Goal: Task Accomplishment & Management: Manage account settings

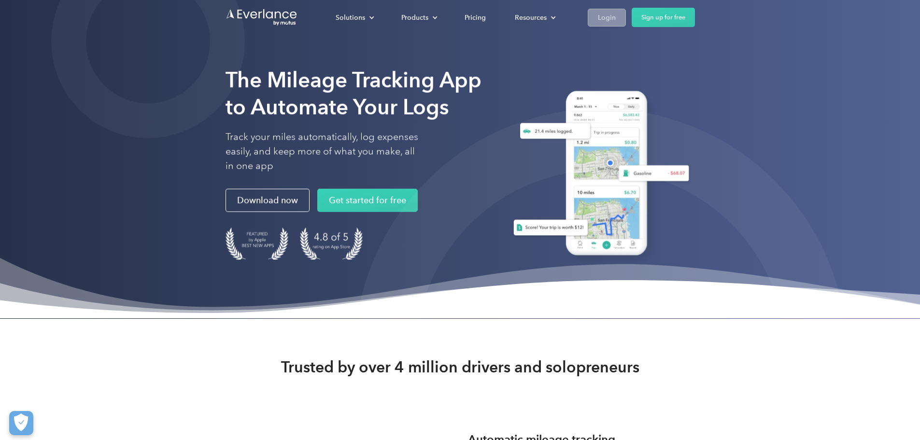
click at [616, 15] on div "Login" at bounding box center [607, 18] width 18 height 12
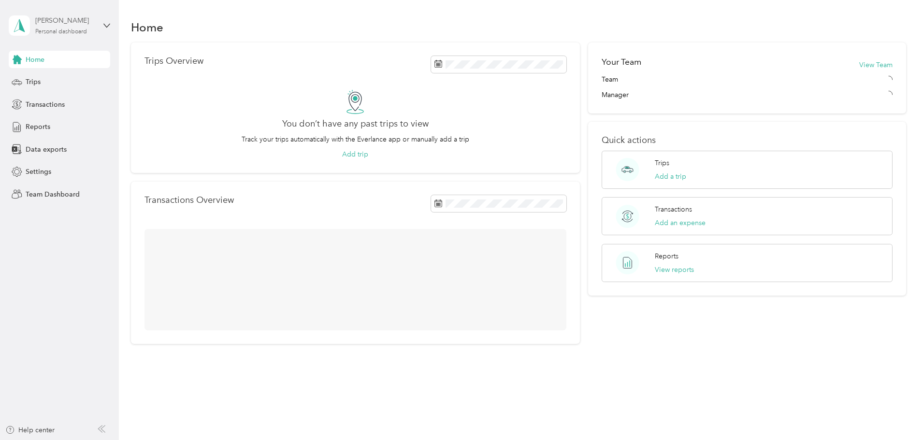
click at [55, 32] on div "Personal dashboard" at bounding box center [61, 32] width 52 height 6
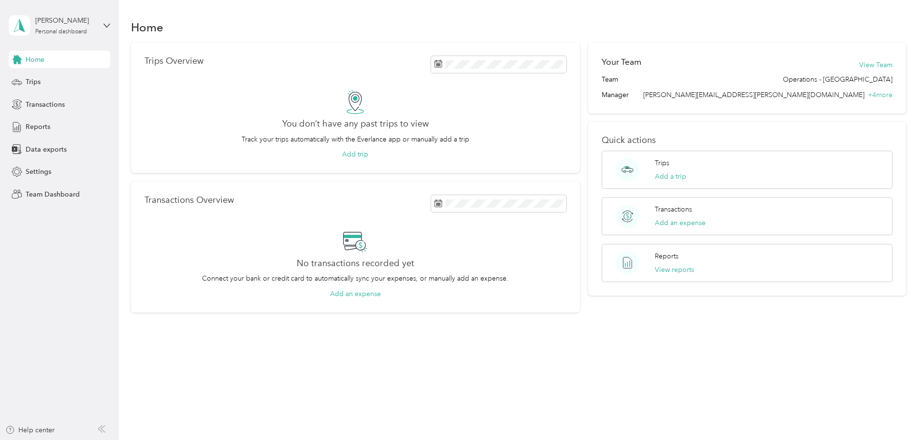
click at [45, 79] on div "Team dashboard" at bounding box center [43, 79] width 52 height 10
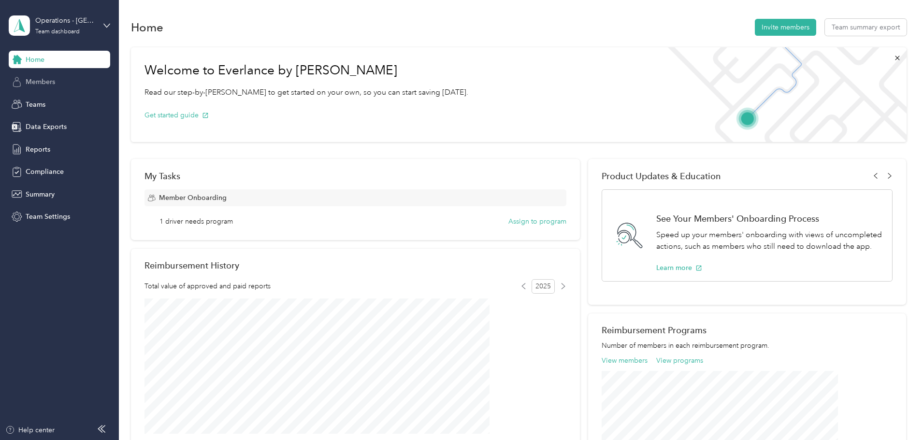
click at [45, 79] on span "Members" at bounding box center [40, 82] width 29 height 10
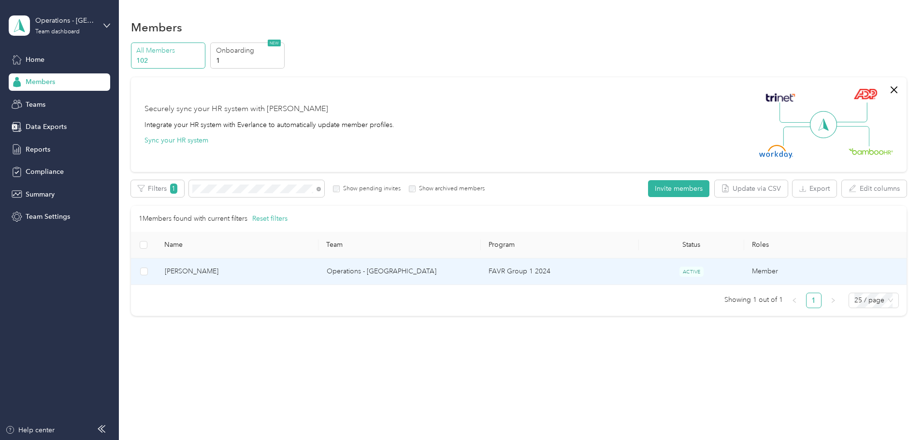
click at [257, 271] on span "[PERSON_NAME]" at bounding box center [238, 271] width 146 height 11
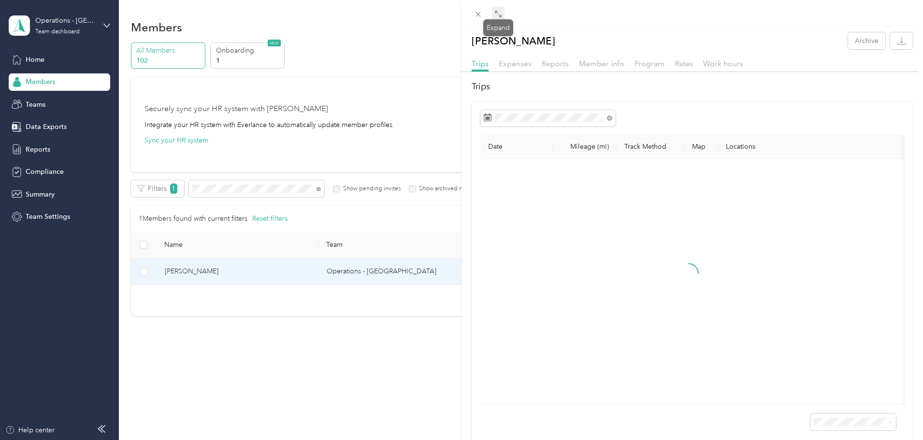
click at [495, 14] on icon at bounding box center [498, 14] width 8 height 8
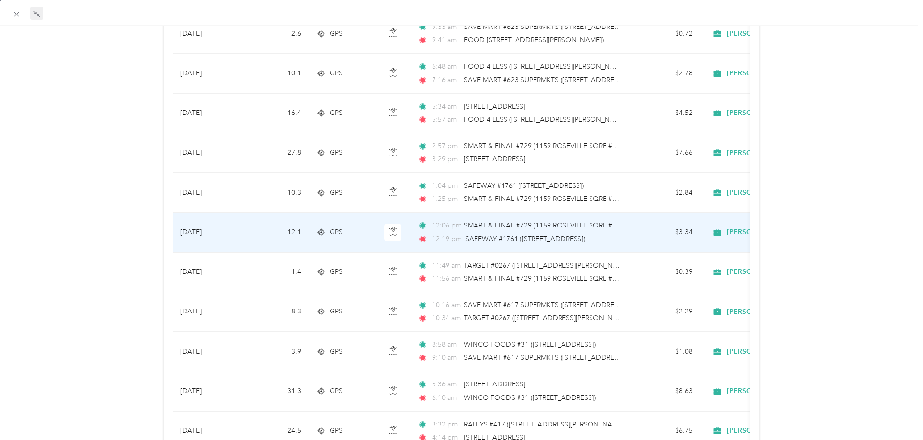
scroll to position [97, 0]
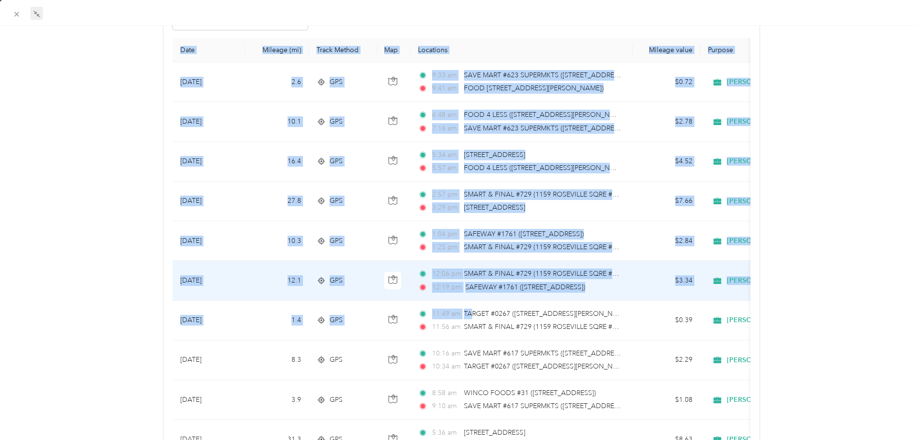
drag, startPoint x: 126, startPoint y: 195, endPoint x: 466, endPoint y: 300, distance: 356.0
